Goal: Transaction & Acquisition: Purchase product/service

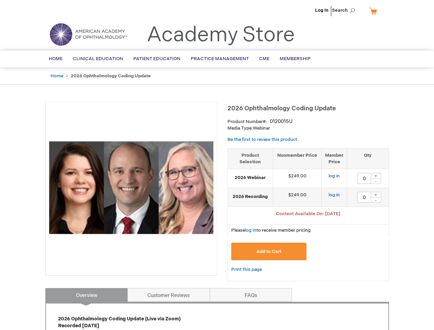
click at [217, 165] on div at bounding box center [131, 189] width 172 height 174
click at [345, 10] on span "Search" at bounding box center [345, 10] width 26 height 14
click at [308, 214] on span "Content Available On: [DATE]" at bounding box center [308, 213] width 64 height 5
click at [376, 176] on div "+" at bounding box center [376, 176] width 10 height 6
click at [376, 181] on div "-" at bounding box center [376, 180] width 10 height 5
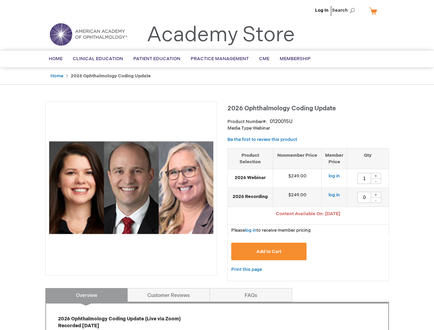
type input "0"
click at [376, 194] on div "+" at bounding box center [376, 195] width 10 height 6
click at [376, 200] on div "-" at bounding box center [376, 199] width 10 height 5
type input "0"
